Goal: Transaction & Acquisition: Purchase product/service

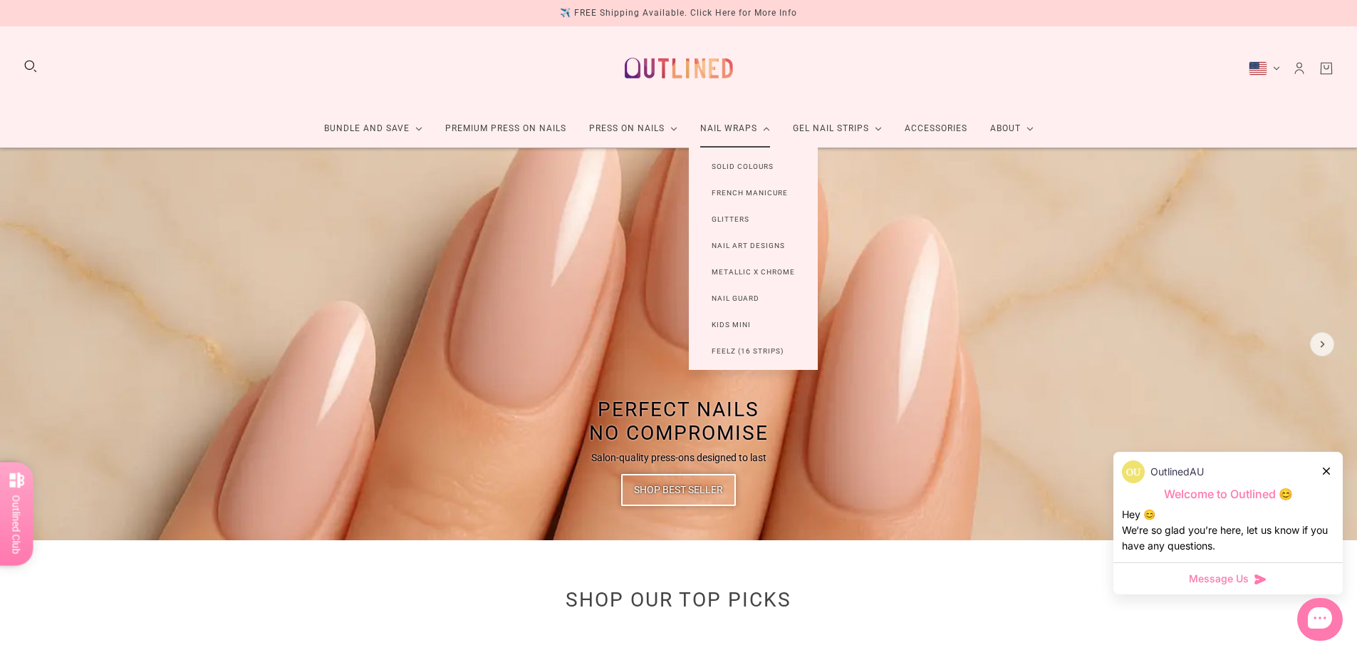
click at [756, 189] on link "French Manicure" at bounding box center [750, 193] width 122 height 26
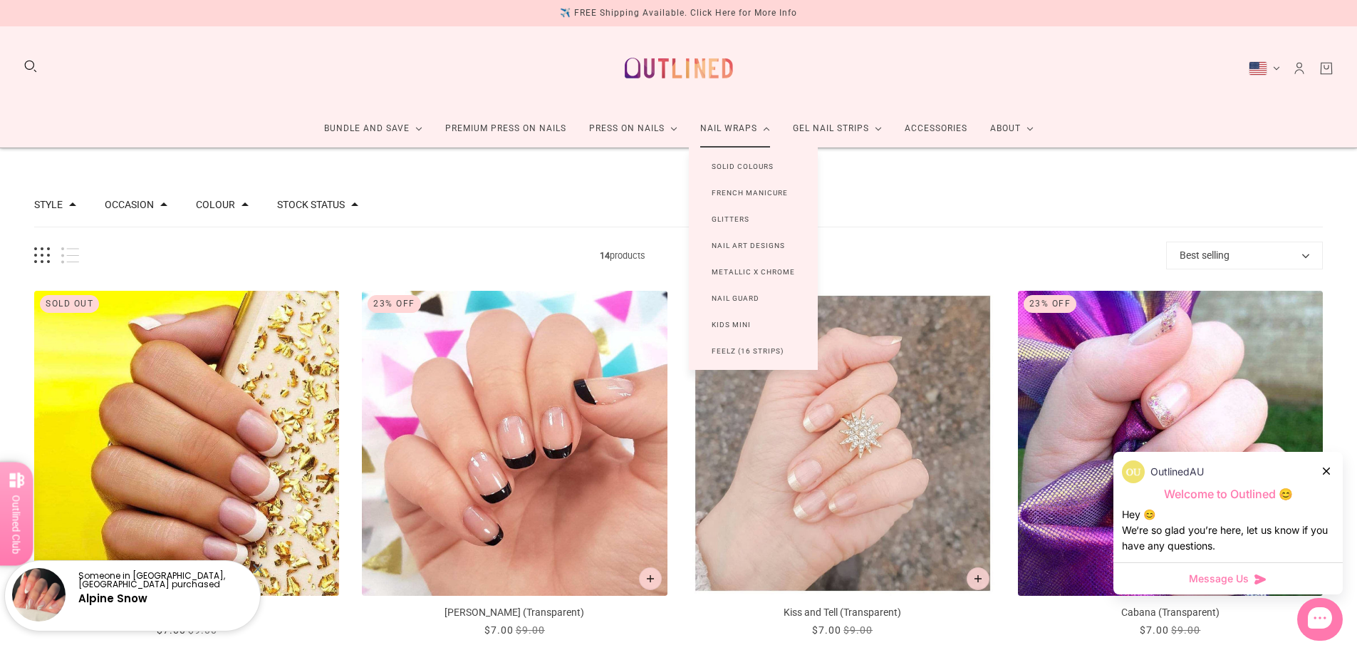
click at [778, 245] on link "Nail Art Designs" at bounding box center [748, 245] width 119 height 26
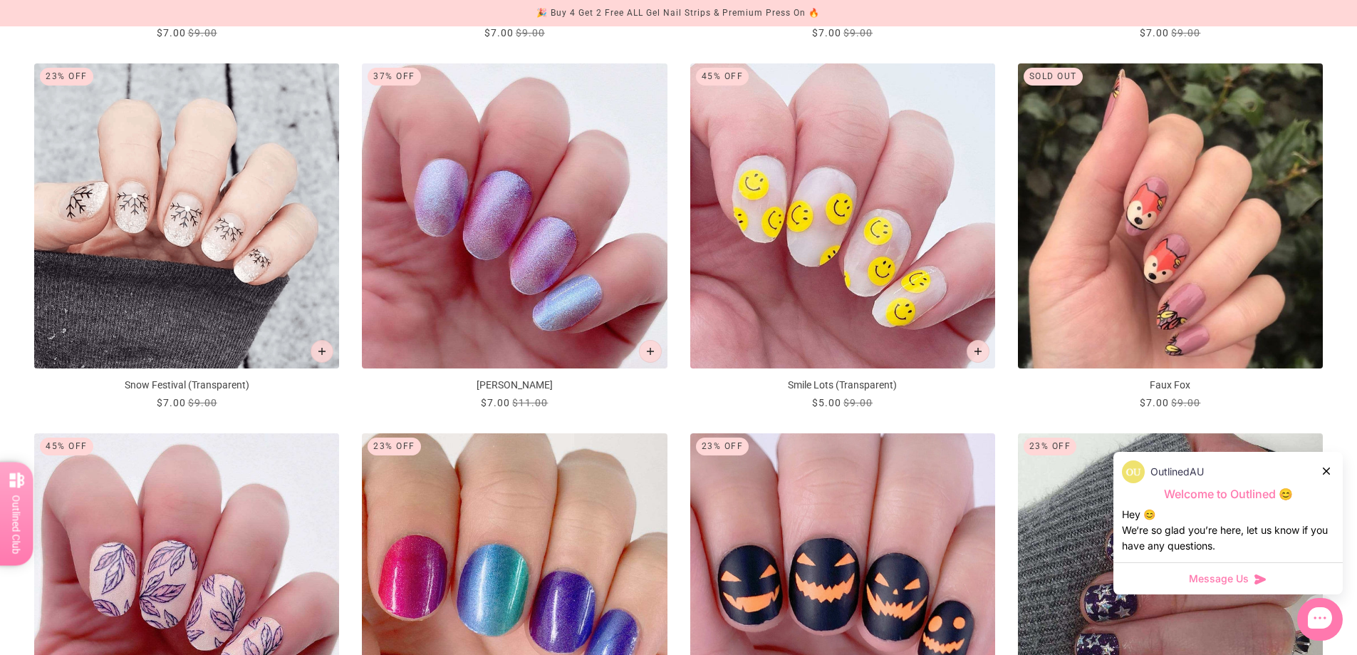
scroll to position [1708, 0]
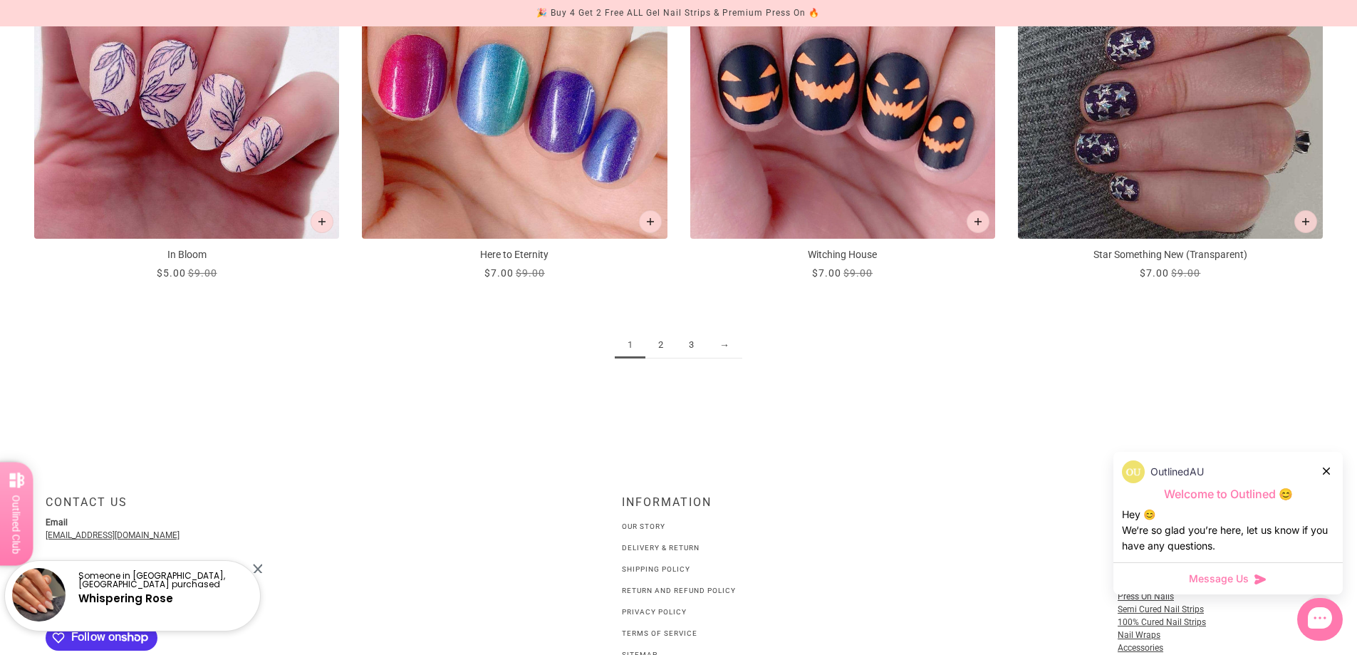
click at [655, 348] on link "2" at bounding box center [660, 345] width 31 height 26
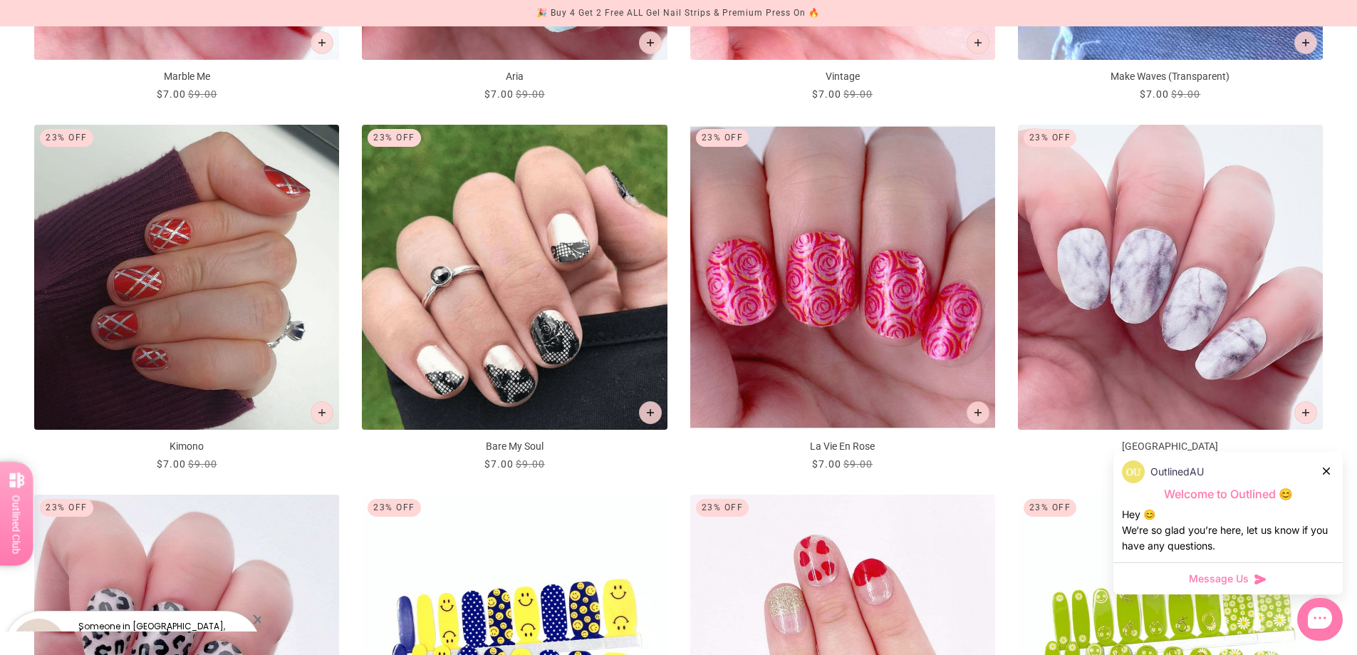
scroll to position [1672, 0]
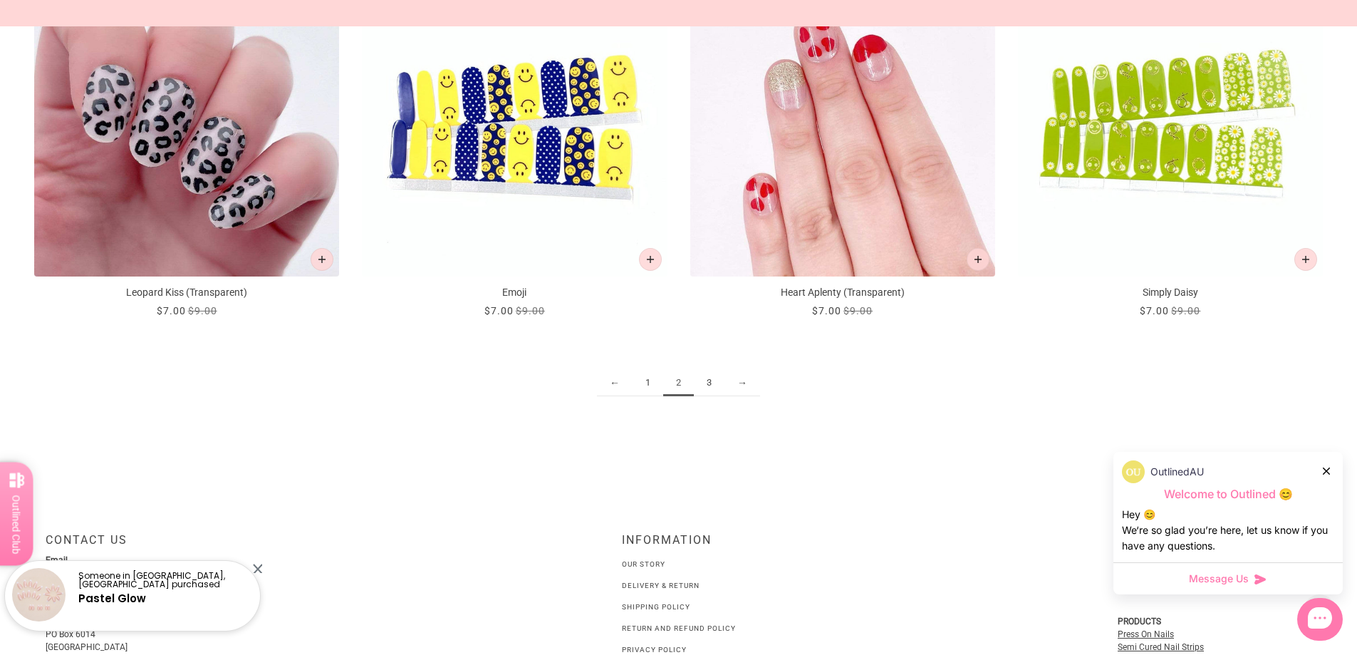
click at [709, 393] on link "3" at bounding box center [709, 383] width 31 height 26
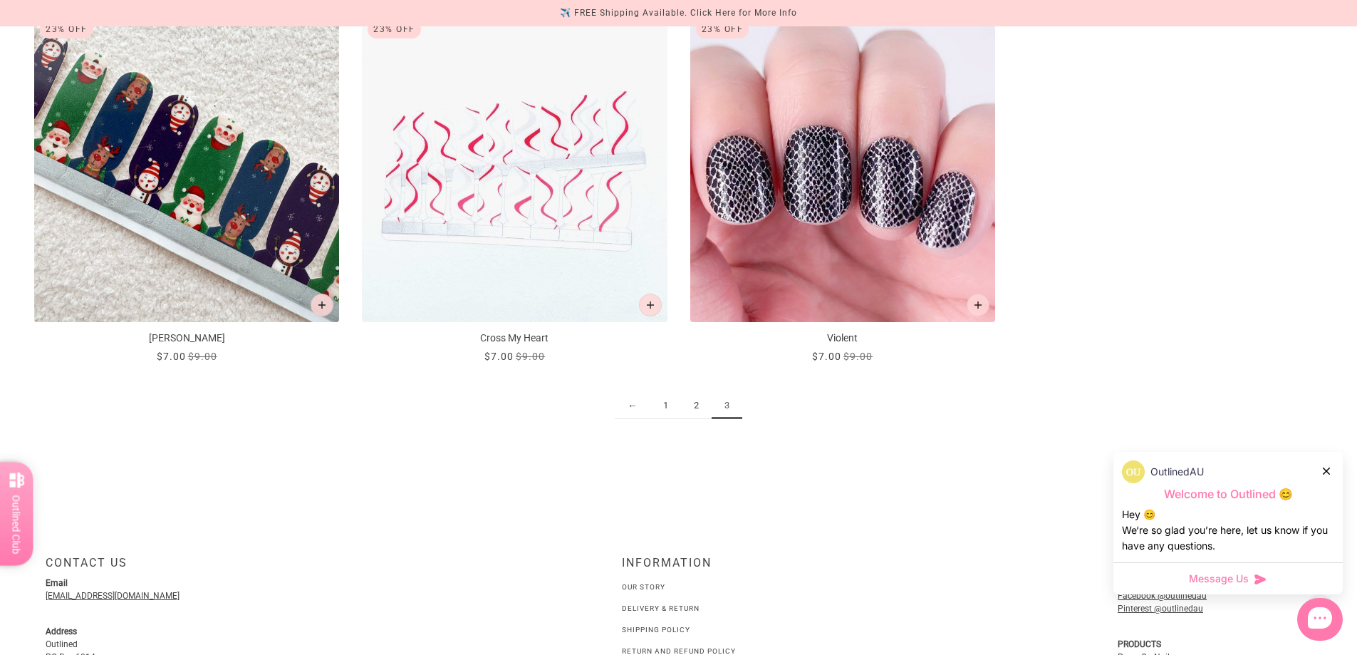
scroll to position [2124, 0]
